Goal: Check status

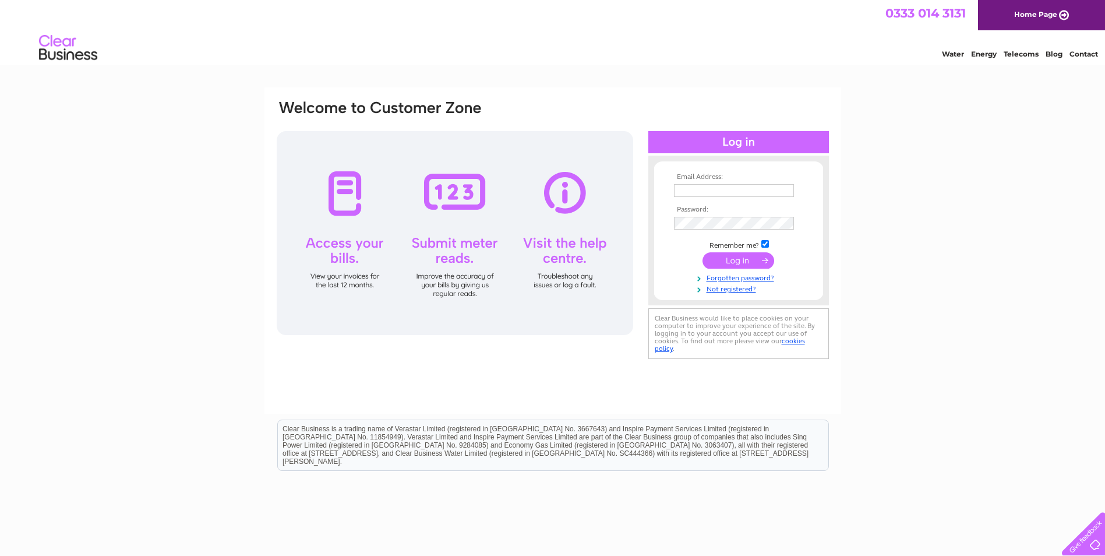
type input "shenleyroadgarage@gmail.com"
click at [743, 256] on input "submit" at bounding box center [739, 260] width 72 height 16
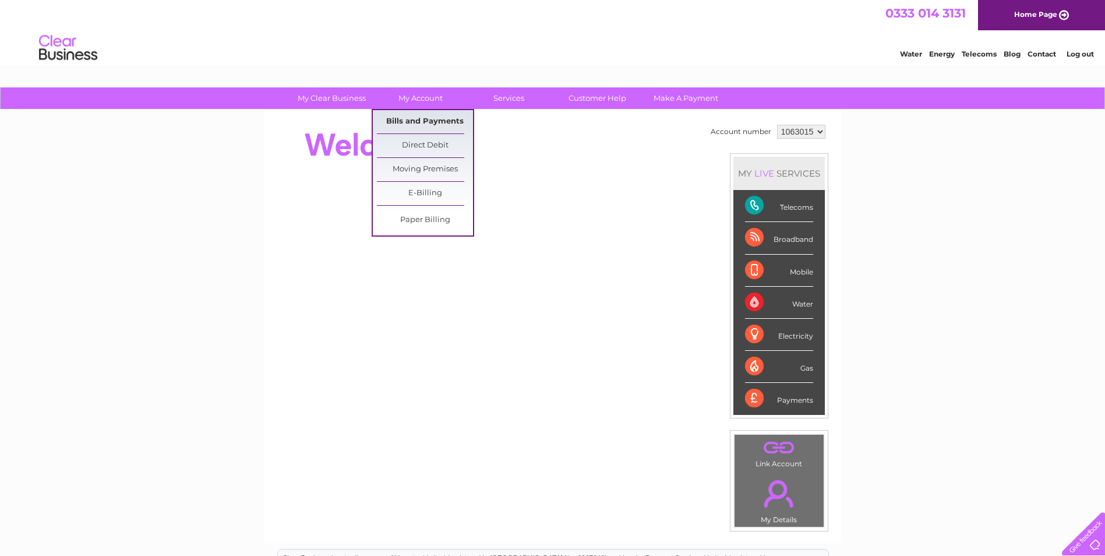
click at [428, 119] on link "Bills and Payments" at bounding box center [425, 121] width 96 height 23
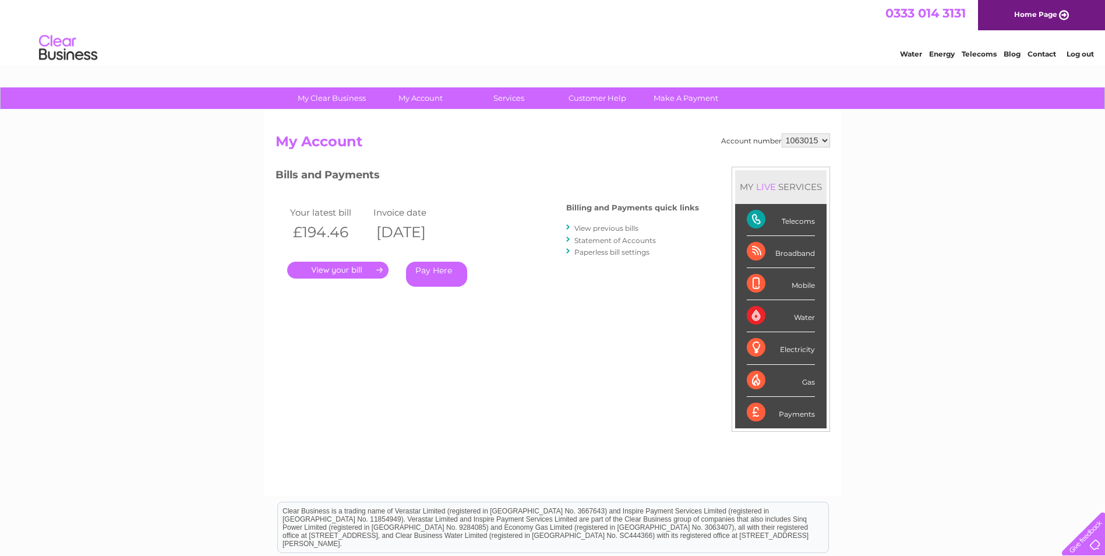
click at [369, 267] on link "." at bounding box center [337, 270] width 101 height 17
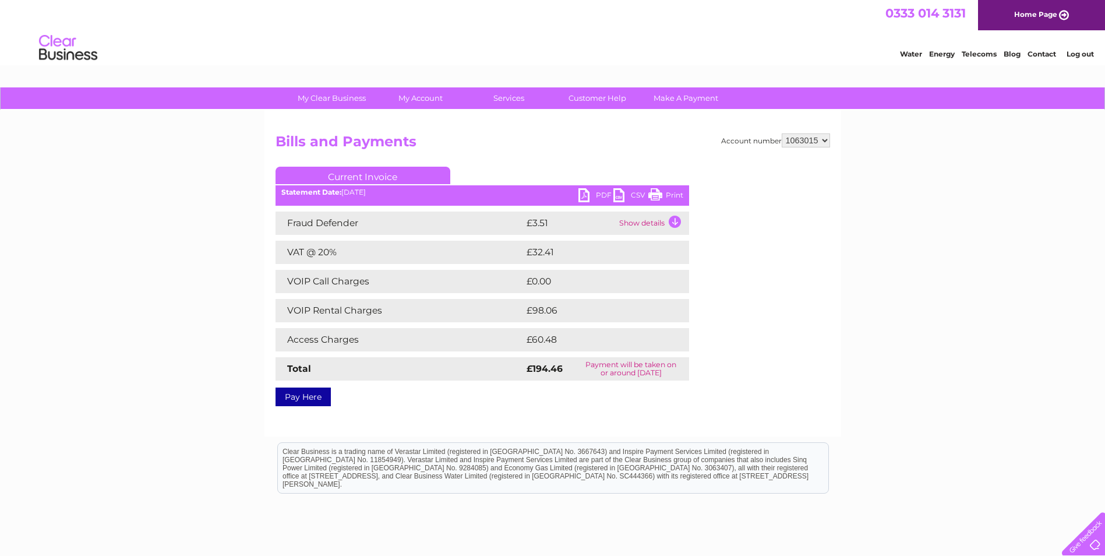
click at [592, 192] on link "PDF" at bounding box center [595, 196] width 35 height 17
